Goal: Information Seeking & Learning: Check status

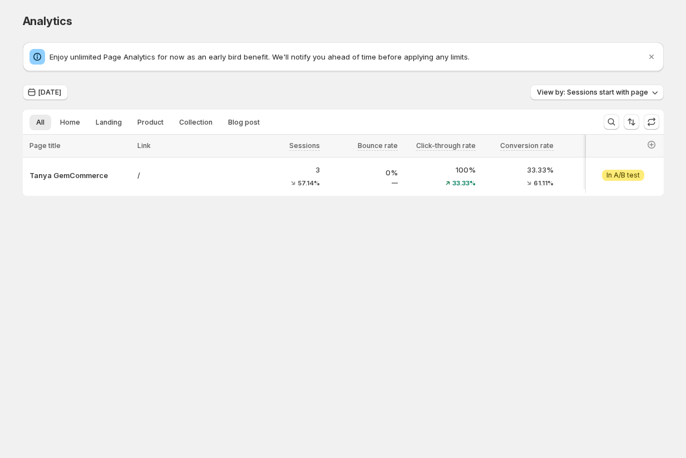
click at [46, 83] on div "Enjoy unlimited Page Analytics for now as an early bird benefit. We'll notify y…" at bounding box center [343, 119] width 641 height 154
click at [47, 90] on span "[DATE]" at bounding box center [49, 92] width 23 height 9
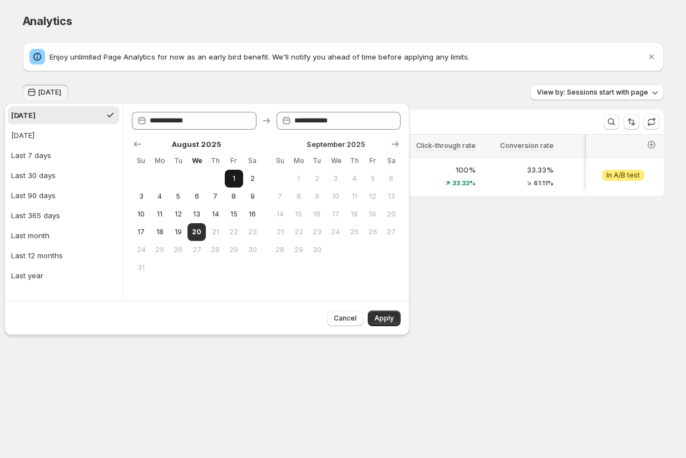
click at [231, 177] on span "1" at bounding box center [233, 178] width 9 height 9
type input "**********"
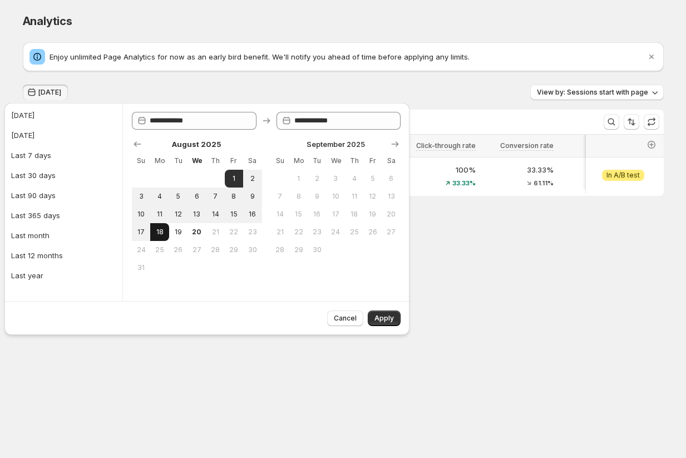
click at [156, 231] on span "18" at bounding box center [159, 231] width 9 height 9
type input "**********"
click at [360, 314] on span "Apply" at bounding box center [383, 318] width 19 height 9
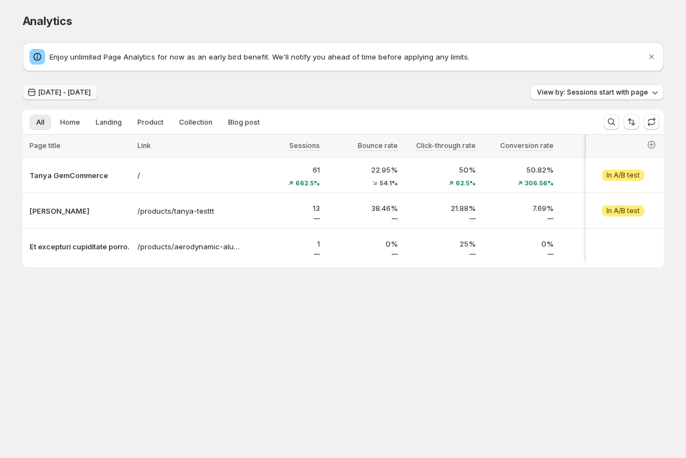
click at [74, 87] on button "[DATE] - [DATE]" at bounding box center [60, 93] width 75 height 16
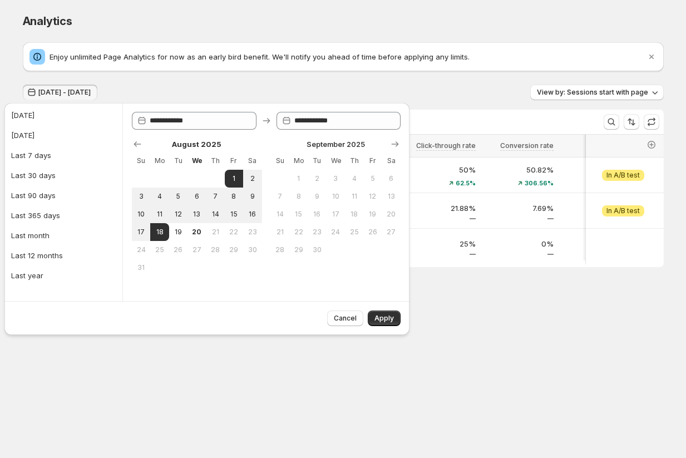
click at [100, 375] on body "Analytics. This page is ready Analytics Enjoy unlimited Page Analytics for now …" at bounding box center [343, 229] width 686 height 458
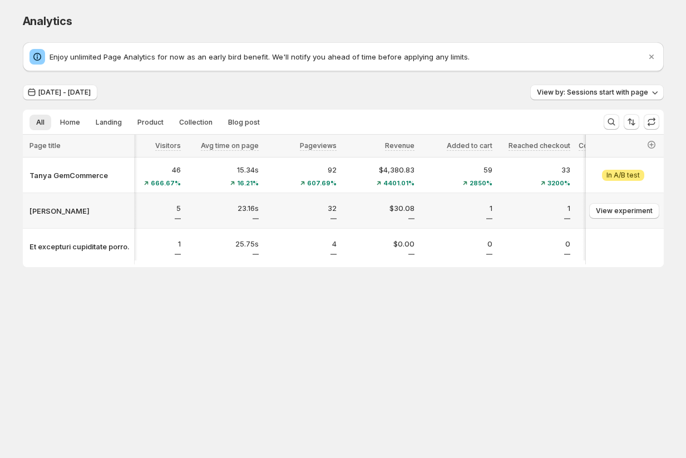
scroll to position [0, 434]
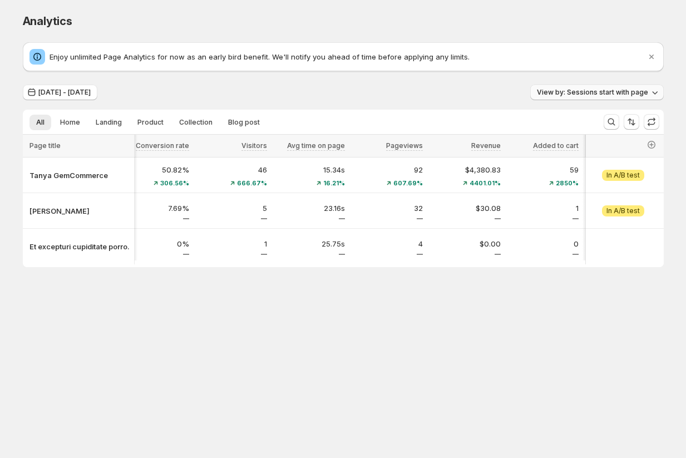
click at [557, 90] on span "View by: Sessions start with page" at bounding box center [592, 92] width 111 height 9
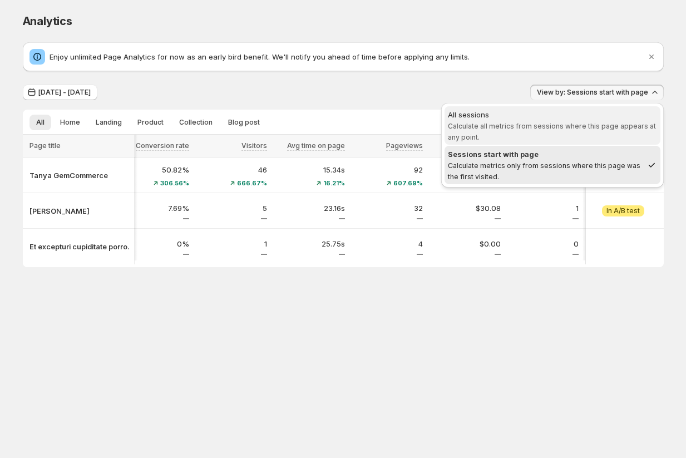
click at [515, 130] on span "Calculate all metrics from sessions where this page appears at any point." at bounding box center [552, 131] width 208 height 19
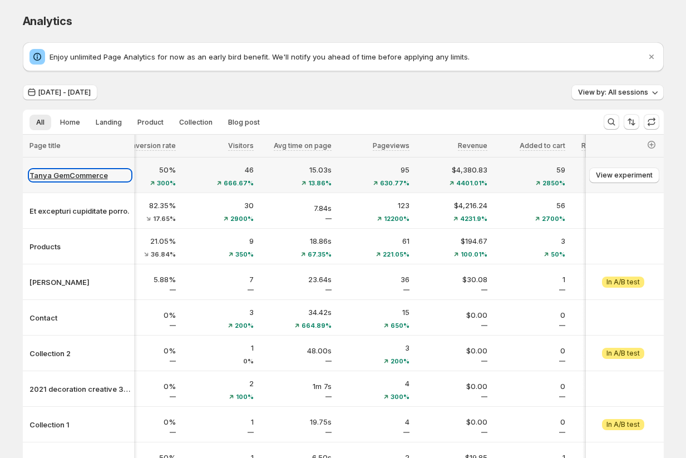
click at [73, 176] on p "Tanya GemCommerce" at bounding box center [79, 175] width 101 height 11
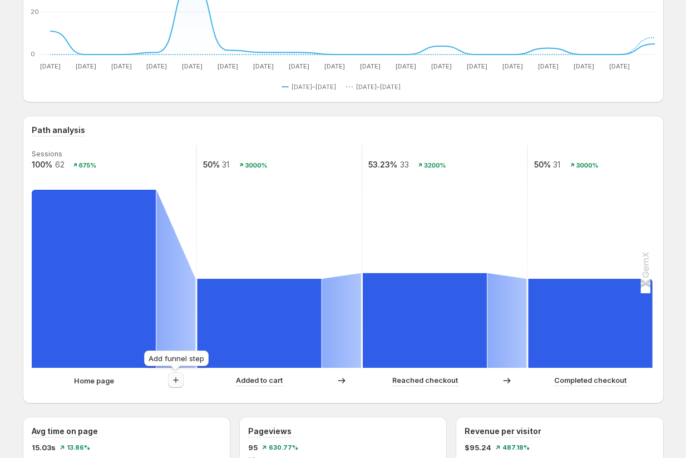
click at [175, 382] on icon "button" at bounding box center [176, 380] width 6 height 6
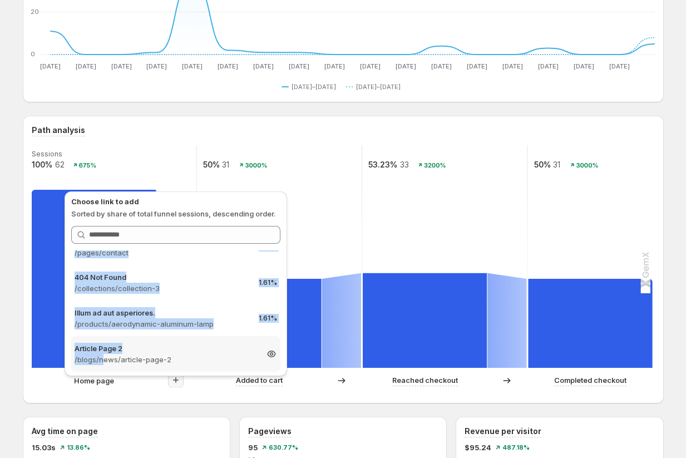
drag, startPoint x: 153, startPoint y: 265, endPoint x: 115, endPoint y: 349, distance: 92.3
click at [112, 353] on div "404 Not Found /pages/landing-page-jun-25-15-07-05 24.19% 404 Not Found /blogs/n…" at bounding box center [175, 310] width 209 height 121
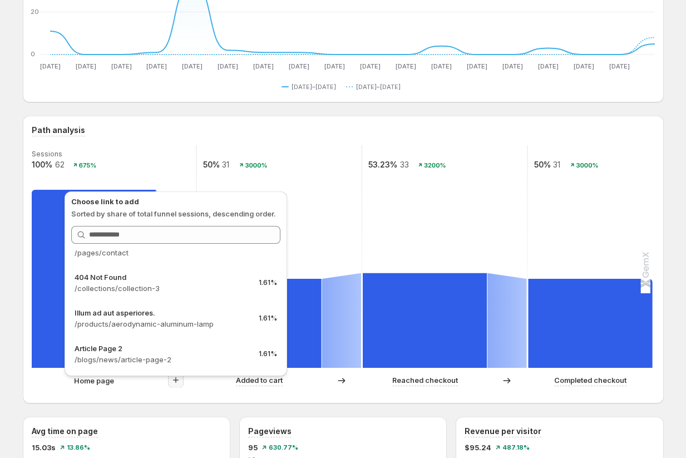
click at [28, 400] on div "Path analysis Sessions 100% 62 675% 50% 31 3000% 53.23% 33 3200% 50% 31 3000% H…" at bounding box center [343, 260] width 641 height 288
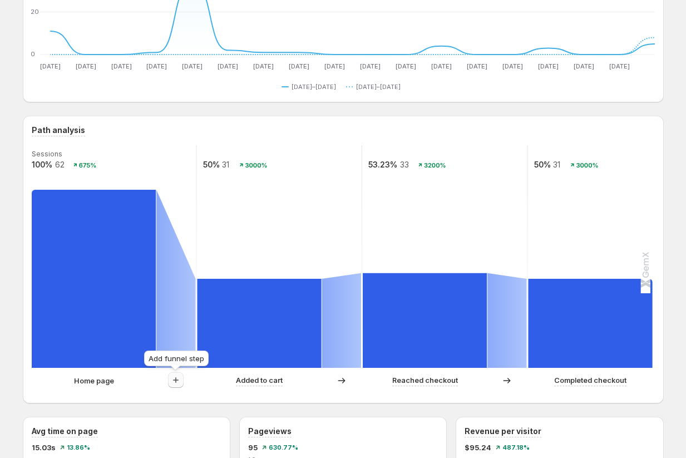
click at [175, 377] on icon "button" at bounding box center [175, 379] width 11 height 11
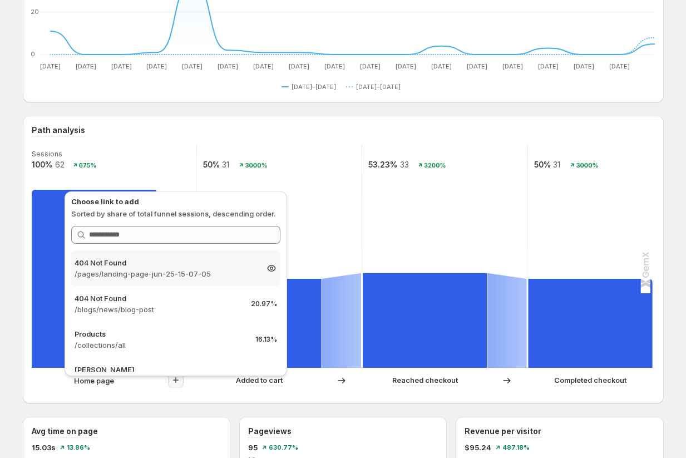
click at [174, 271] on p "/pages/landing-page-jun-25-15-07-05" at bounding box center [166, 273] width 182 height 11
